Goal: Task Accomplishment & Management: Manage account settings

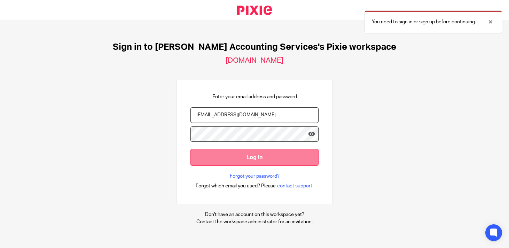
click at [255, 160] on input "Log in" at bounding box center [254, 157] width 128 height 17
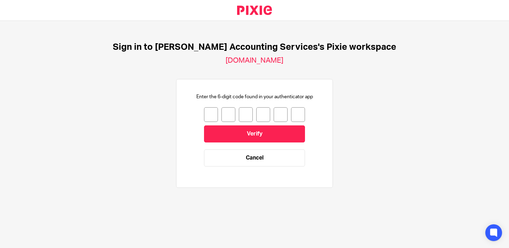
click at [213, 116] on input "number" at bounding box center [211, 114] width 14 height 15
type input "1"
type input "7"
type input "2"
type input "3"
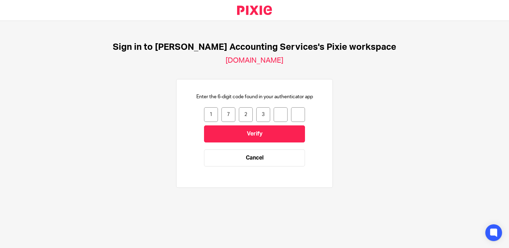
type input "2"
type input "6"
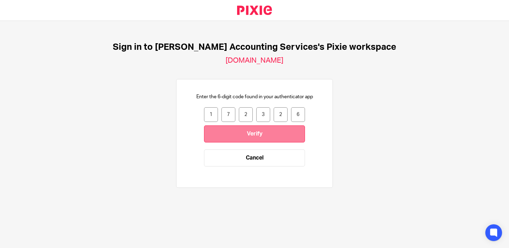
click at [246, 136] on input "Verify" at bounding box center [254, 133] width 101 height 17
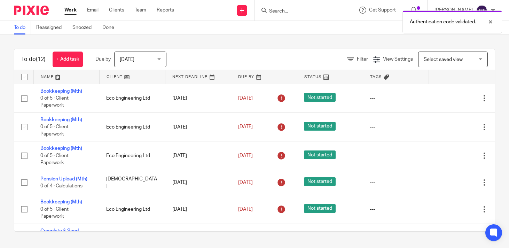
click at [393, 15] on div "Authentication code validated." at bounding box center [377, 20] width 247 height 26
click at [342, 16] on div "Authentication code validated." at bounding box center [377, 20] width 247 height 26
click at [295, 11] on div "Authentication code validated." at bounding box center [377, 20] width 247 height 26
click at [307, 8] on div "Authentication code validated." at bounding box center [377, 20] width 247 height 26
click at [304, 9] on div "Authentication code validated." at bounding box center [377, 20] width 247 height 26
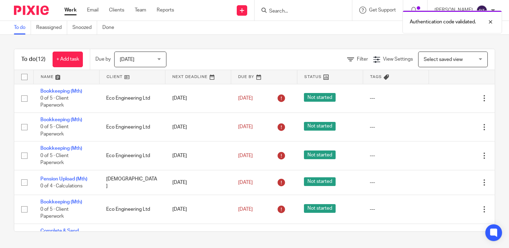
click at [302, 14] on div "Authentication code validated." at bounding box center [377, 20] width 247 height 26
click at [291, 11] on div "Authentication code validated." at bounding box center [377, 20] width 247 height 26
click at [494, 21] on div at bounding box center [484, 22] width 19 height 8
click at [307, 8] on input "Search" at bounding box center [299, 11] width 63 height 6
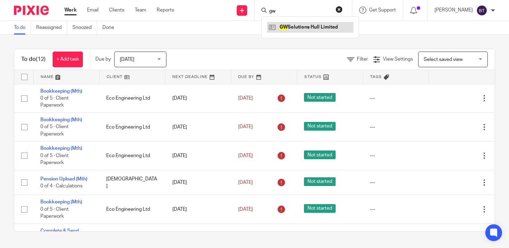
type input "gw"
click at [303, 24] on link at bounding box center [310, 27] width 86 height 10
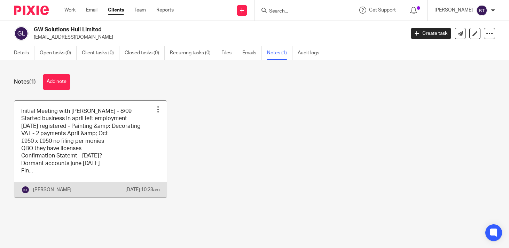
click at [125, 169] on link at bounding box center [90, 149] width 152 height 97
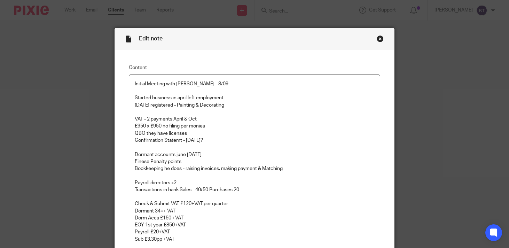
click at [134, 204] on div "Initial Meeting with [PERSON_NAME] - 8/09 Started business in april left employ…" at bounding box center [254, 170] width 250 height 190
click at [341, 205] on p "Check & Submit VAT £120+VAT per quarter" at bounding box center [254, 203] width 239 height 7
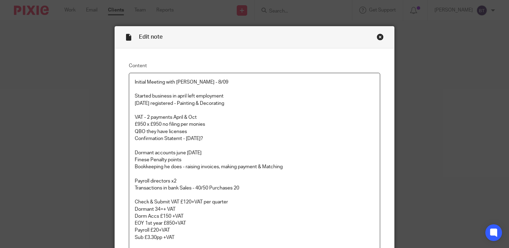
scroll to position [115, 0]
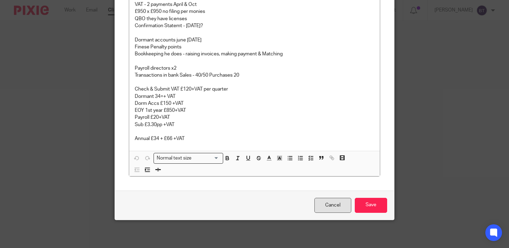
click at [327, 202] on link "Cancel" at bounding box center [332, 205] width 37 height 15
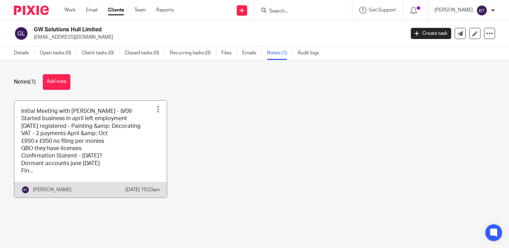
click at [100, 164] on link at bounding box center [90, 149] width 152 height 97
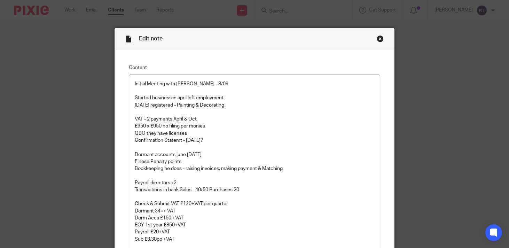
click at [379, 38] on div "Close this dialog window" at bounding box center [379, 38] width 7 height 7
